Goal: Find specific page/section: Find specific page/section

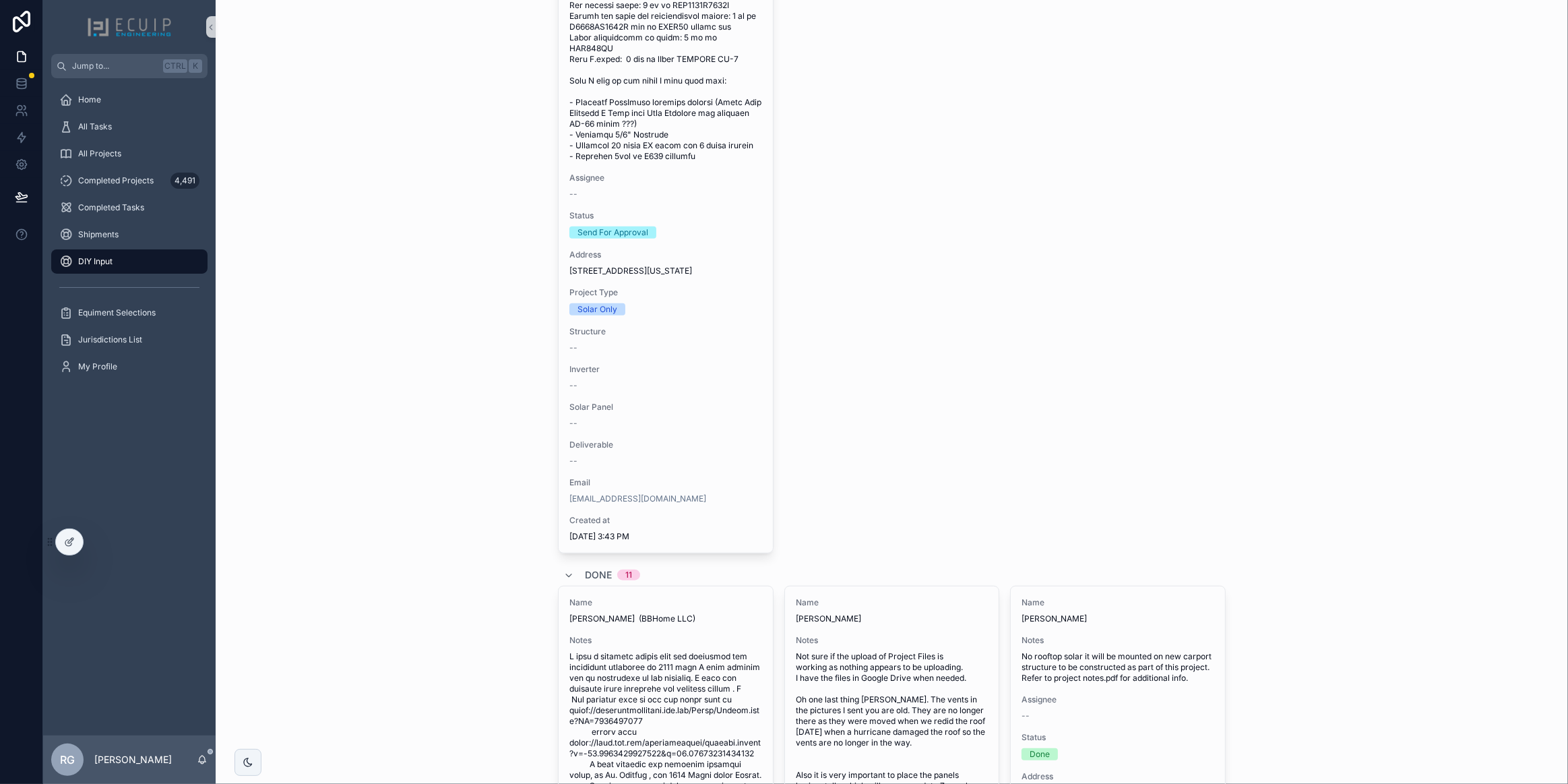
scroll to position [1376, 0]
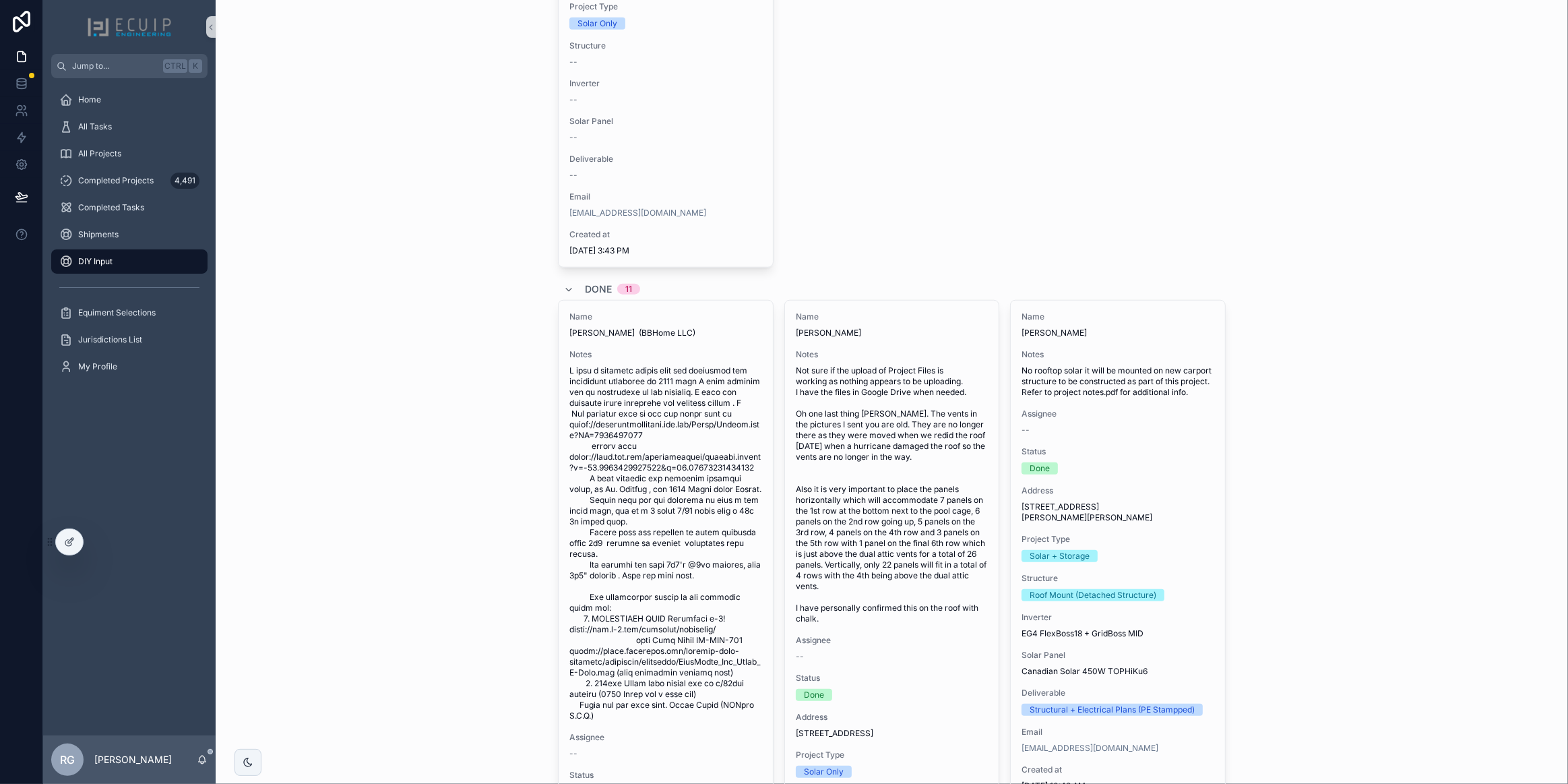
click at [1264, 421] on div "DIY Input DIY Inputs Add DIY Input Todo 0 Empty In progress 0 Empty Ready for d…" at bounding box center [891, 392] width 1353 height 784
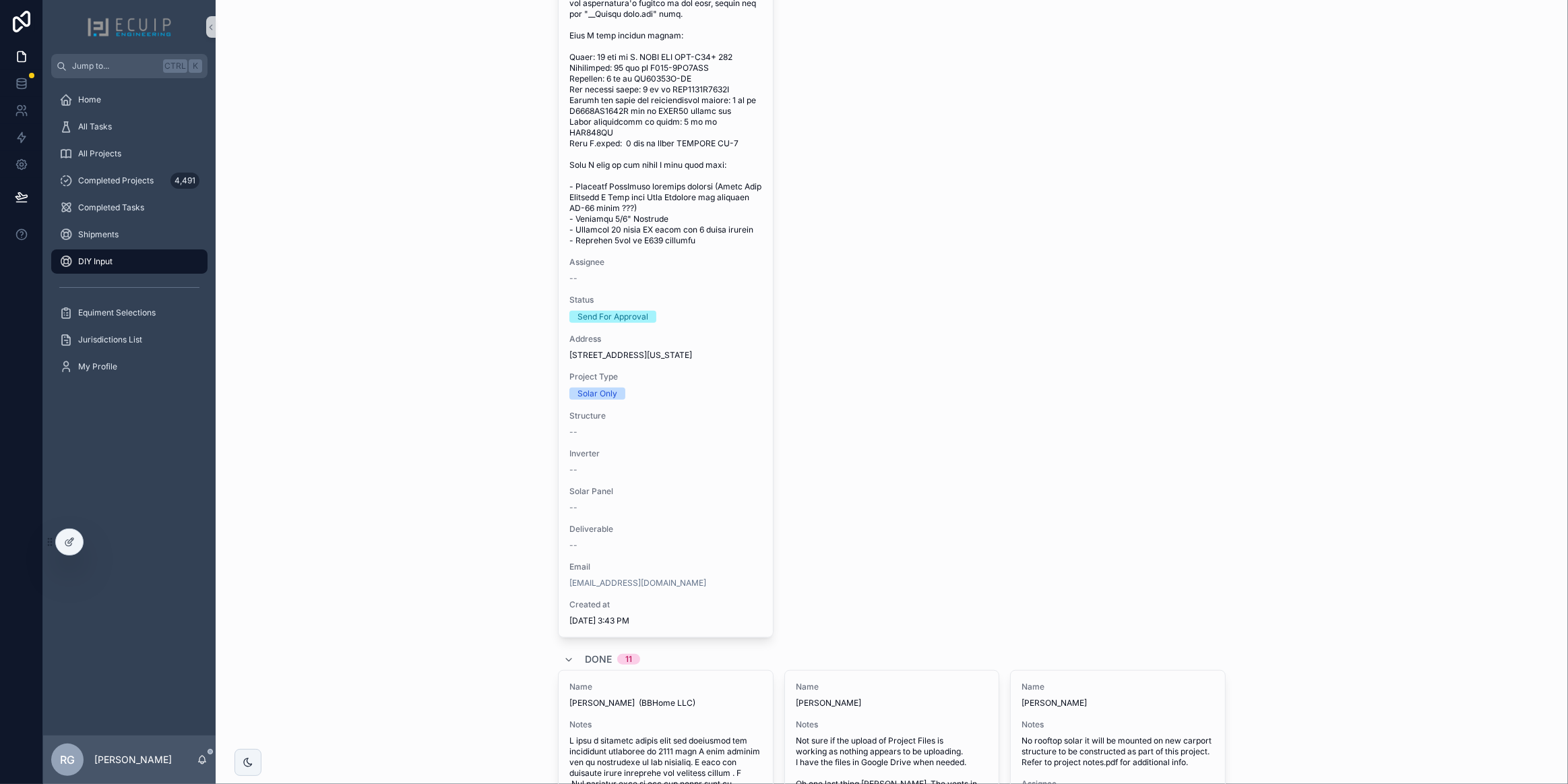
scroll to position [764, 0]
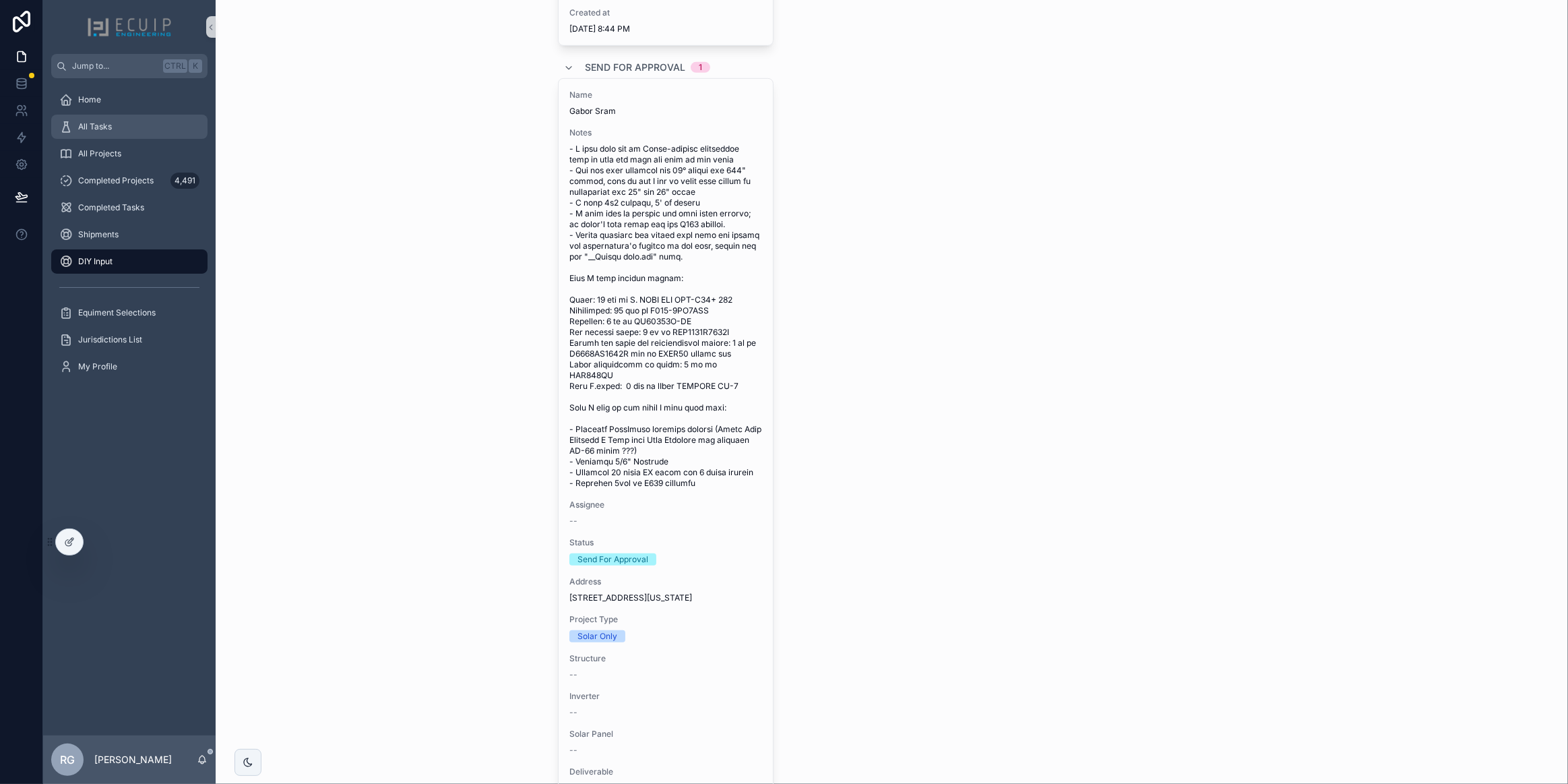
click at [126, 130] on div "All Tasks" at bounding box center [129, 127] width 140 height 21
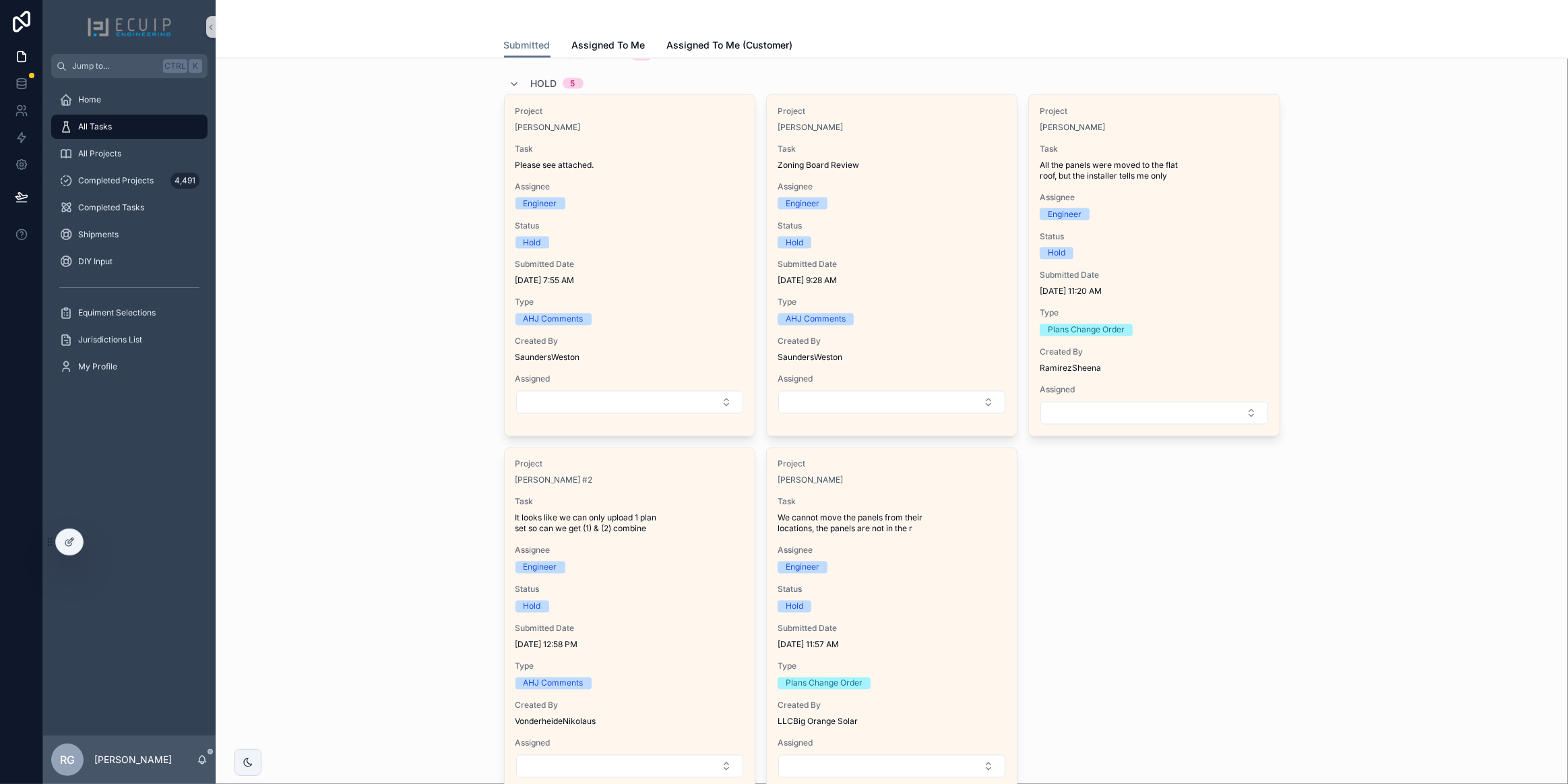
scroll to position [2781, 0]
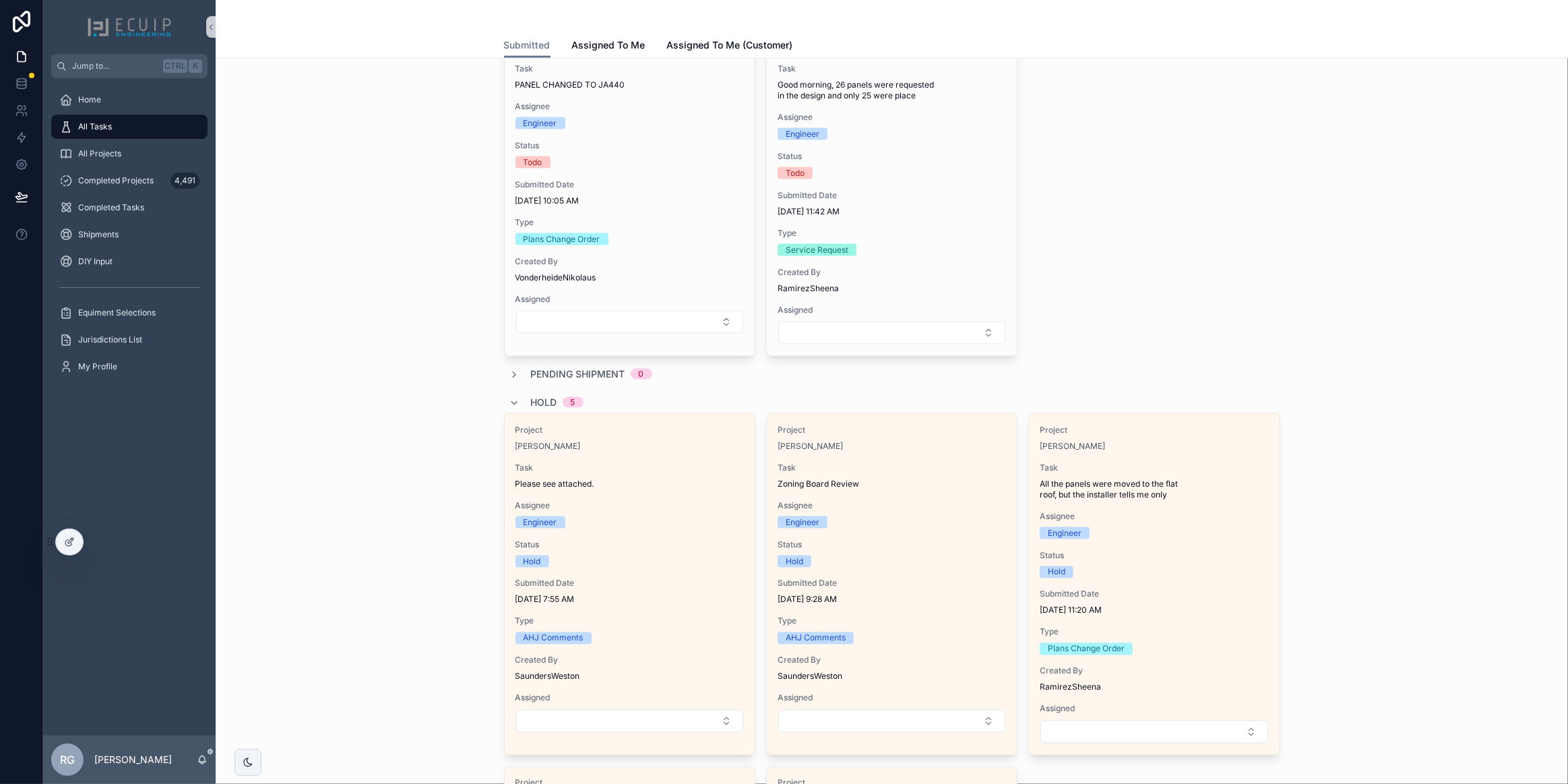
scroll to position [2291, 0]
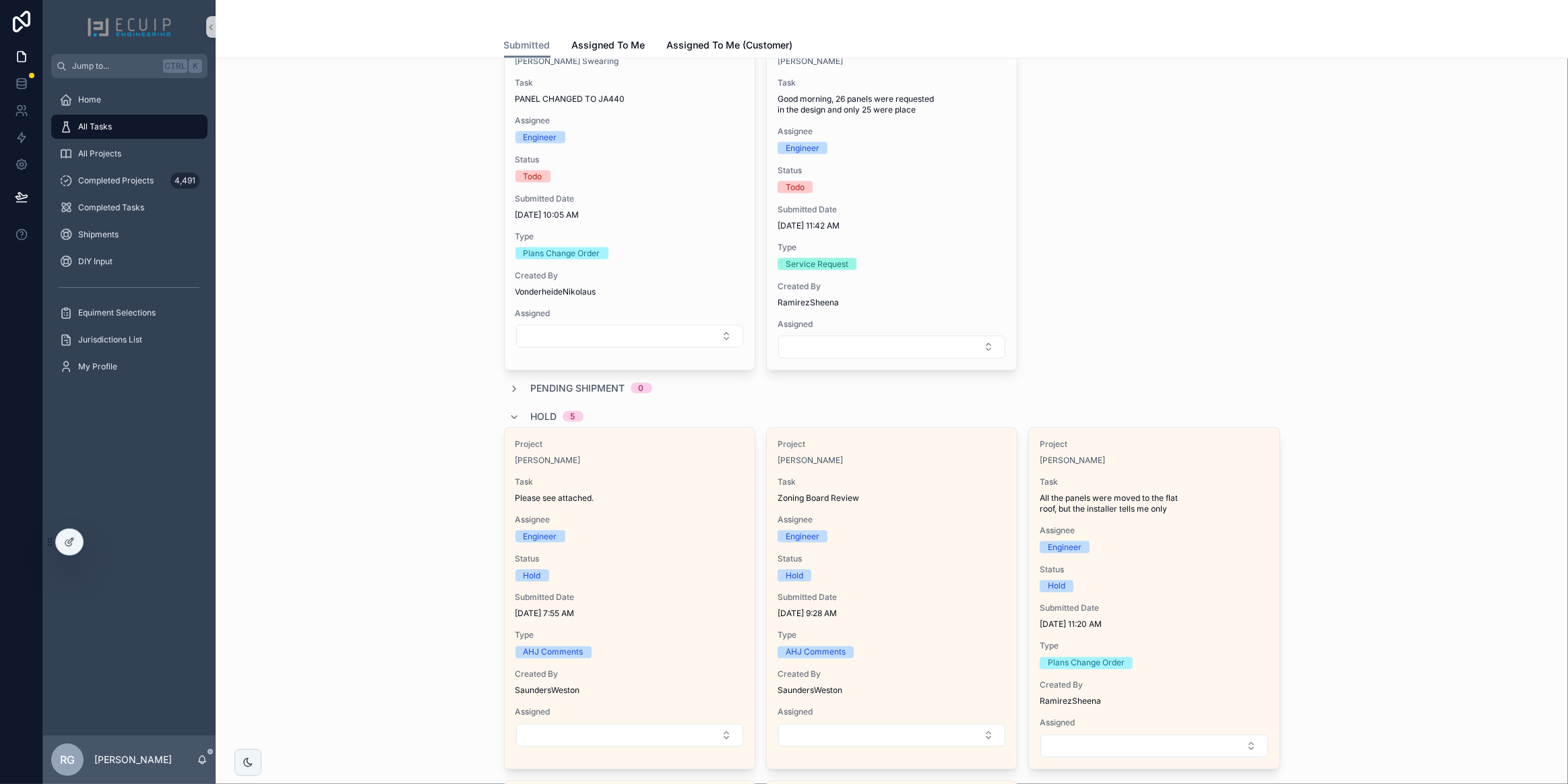
click at [144, 184] on span "Completed Projects" at bounding box center [115, 181] width 75 height 11
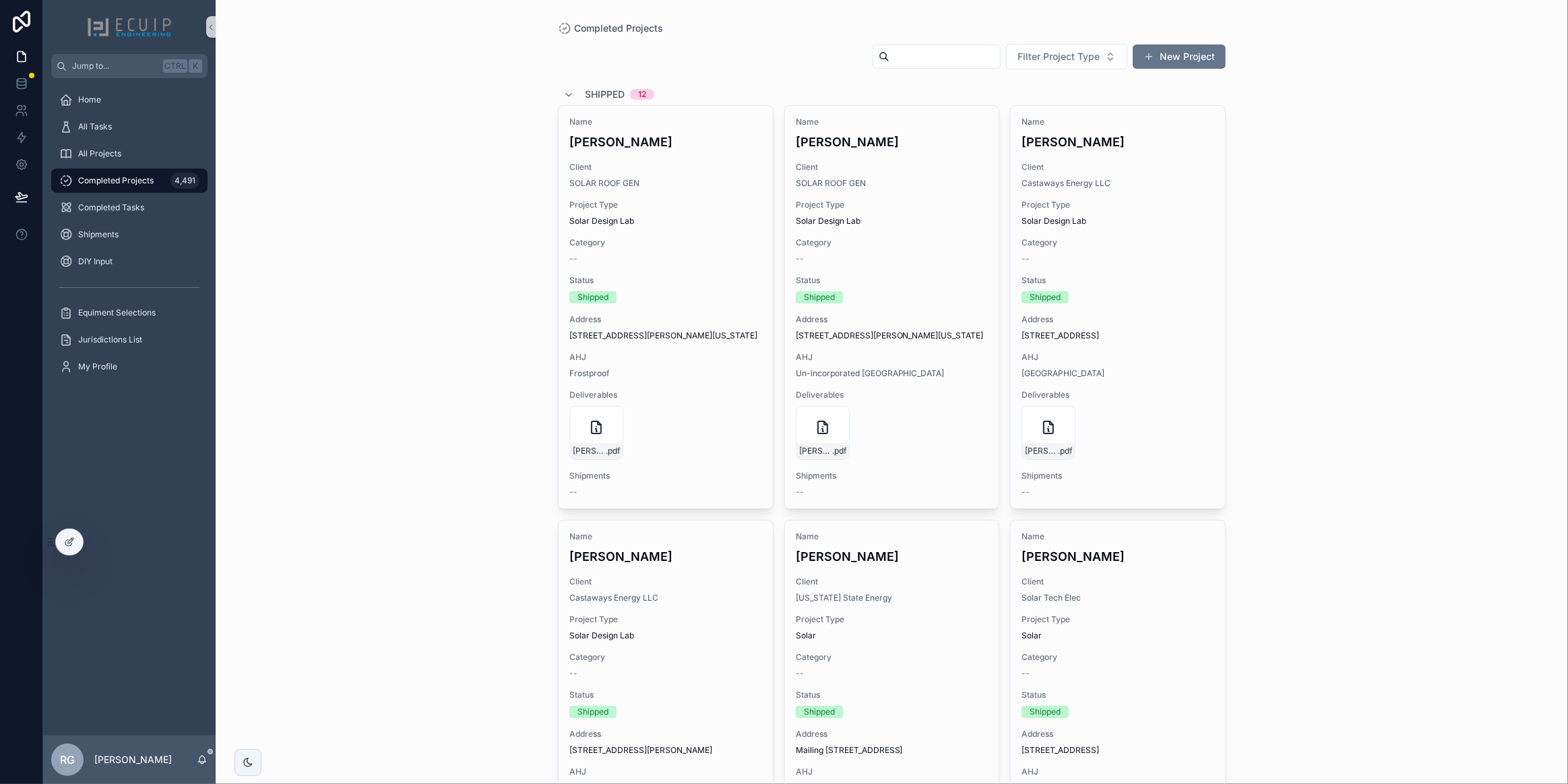
click at [915, 55] on input "scrollable content" at bounding box center [945, 56] width 111 height 19
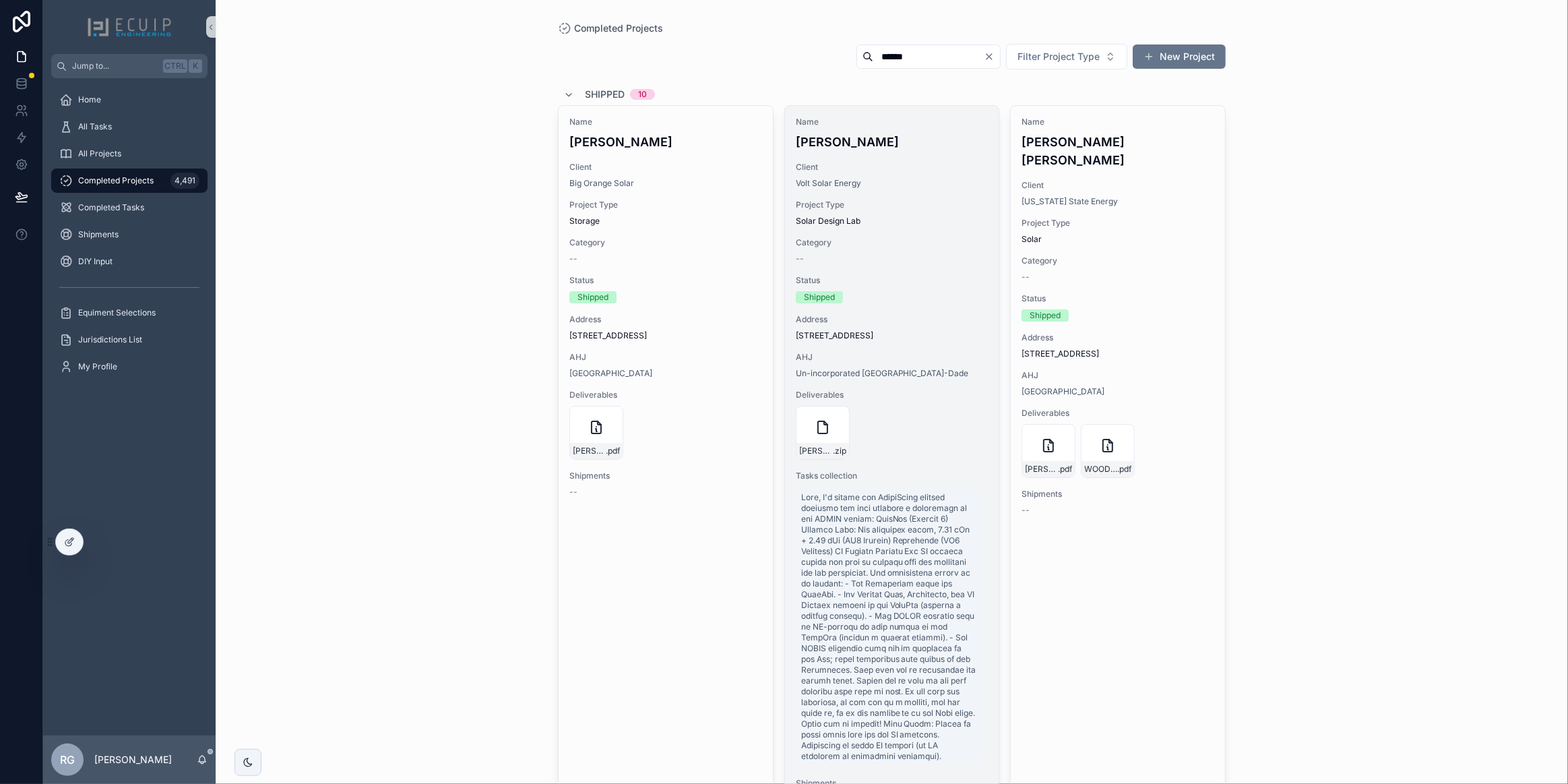
type input "******"
click at [901, 243] on span "Category" at bounding box center [892, 243] width 193 height 11
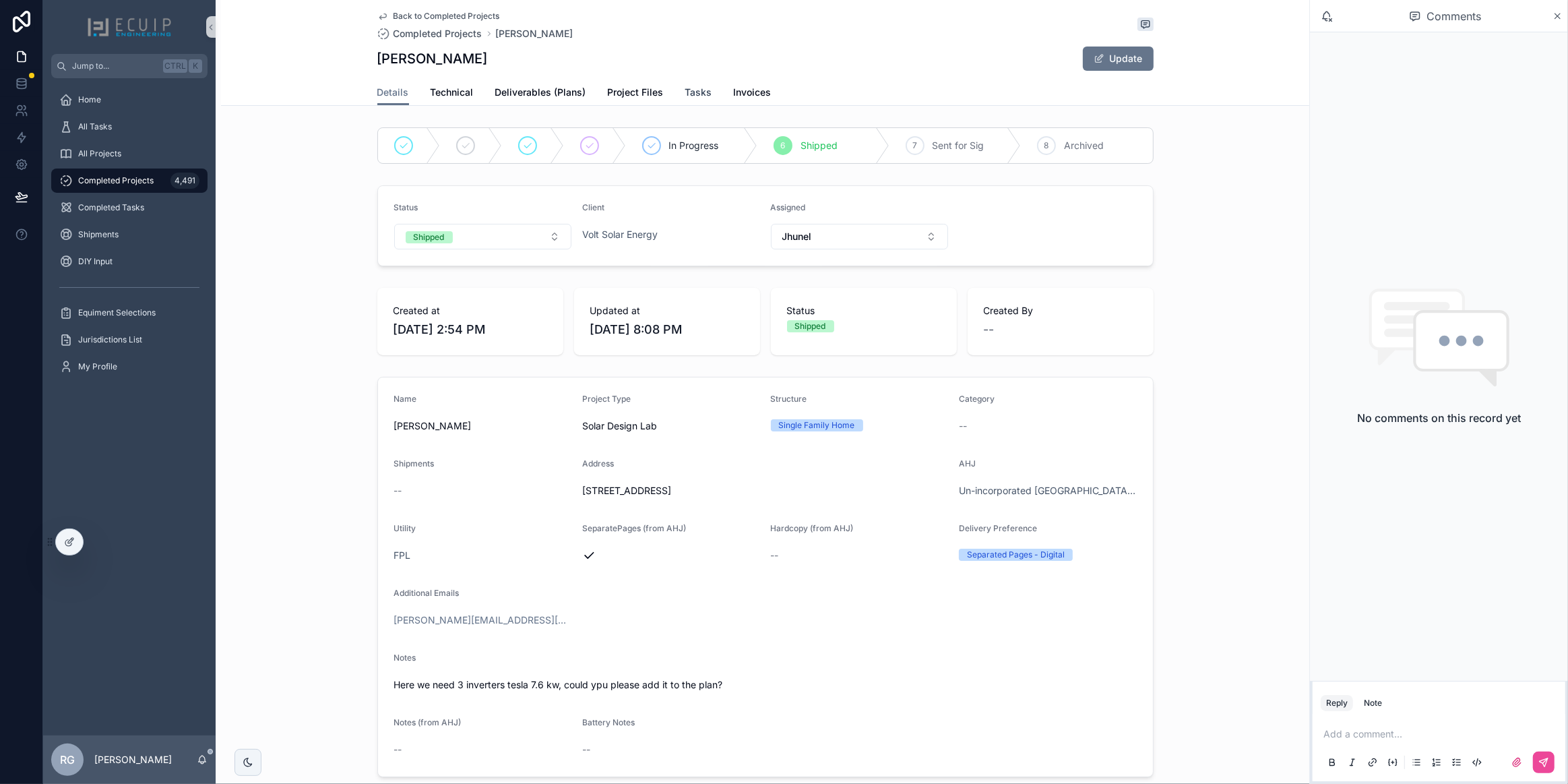
click at [685, 90] on span "Tasks" at bounding box center [699, 93] width 27 height 14
